Goal: Navigation & Orientation: Find specific page/section

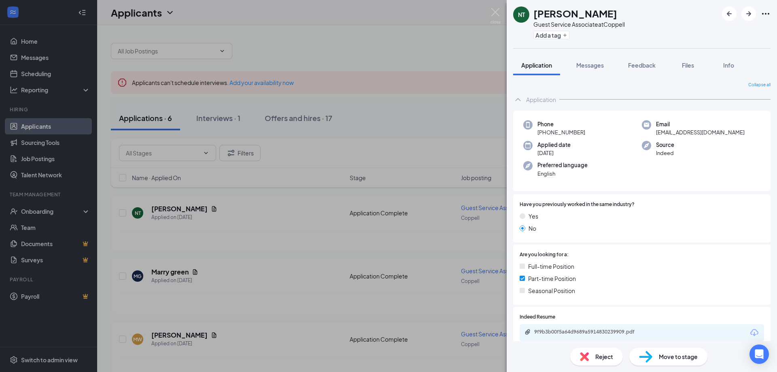
click at [497, 10] on img at bounding box center [496, 16] width 10 height 16
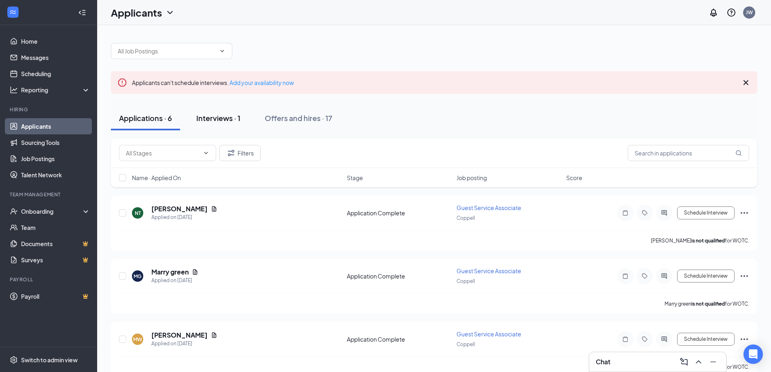
click at [207, 114] on div "Interviews · 1" at bounding box center [218, 118] width 44 height 10
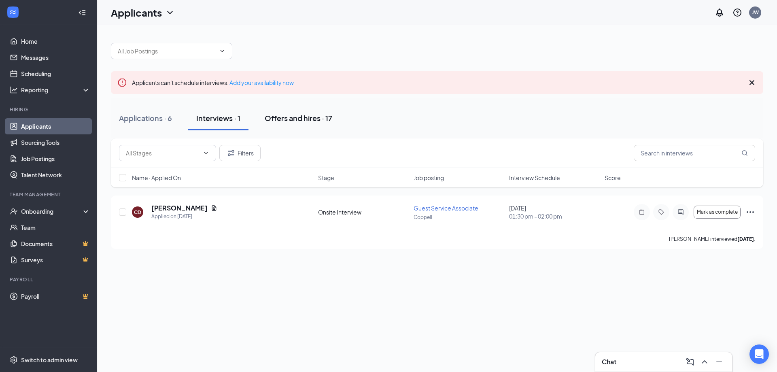
click at [317, 117] on div "Offers and hires · 17" at bounding box center [299, 118] width 68 height 10
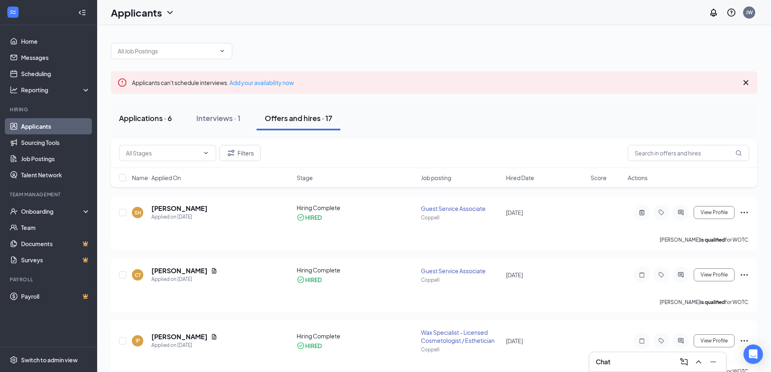
click at [146, 119] on div "Applications · 6" at bounding box center [145, 118] width 53 height 10
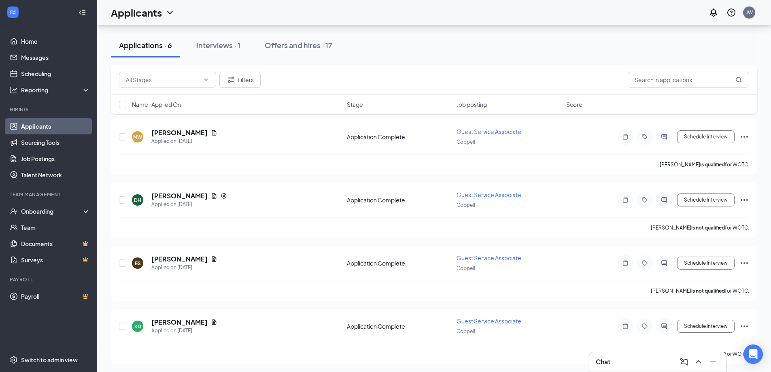
scroll to position [204, 0]
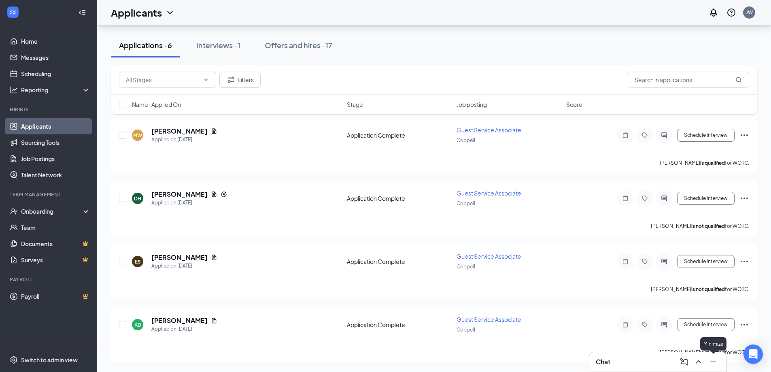
click at [716, 364] on icon "Minimize" at bounding box center [713, 362] width 10 height 10
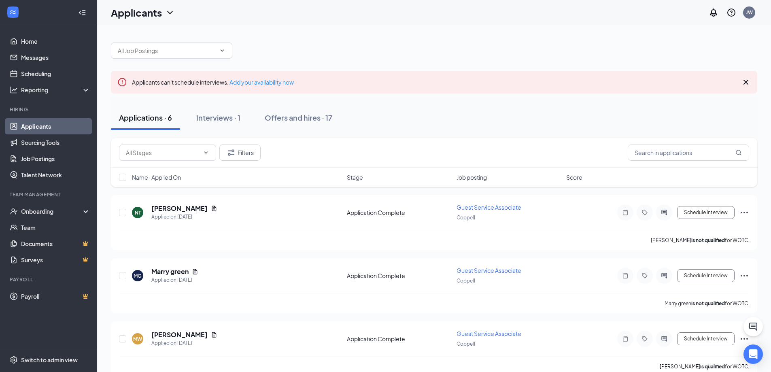
scroll to position [0, 0]
